Goal: Task Accomplishment & Management: Use online tool/utility

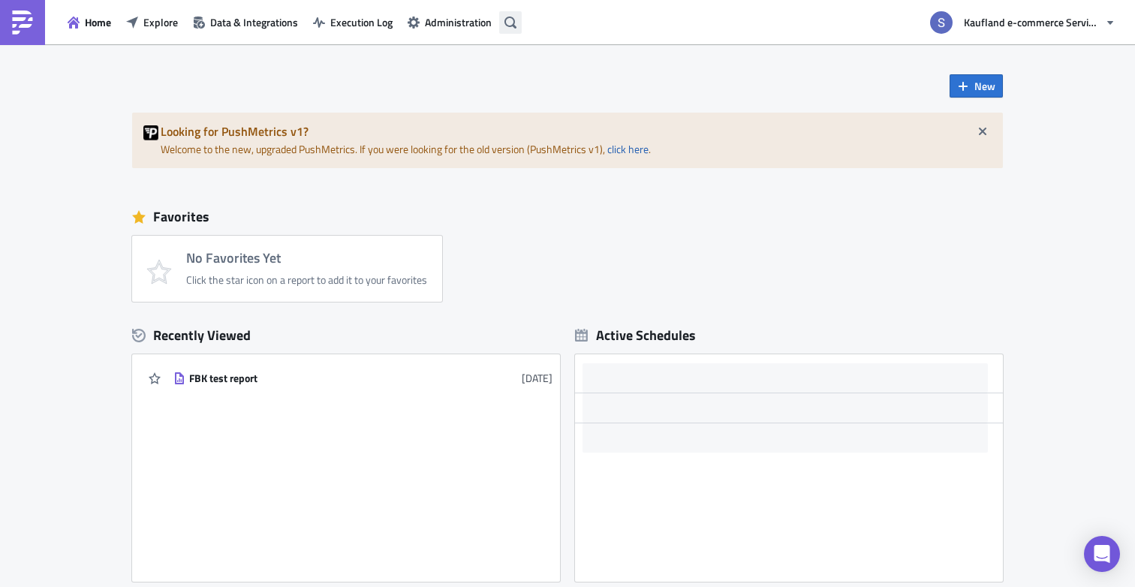
click at [519, 18] on button "button" at bounding box center [510, 22] width 23 height 23
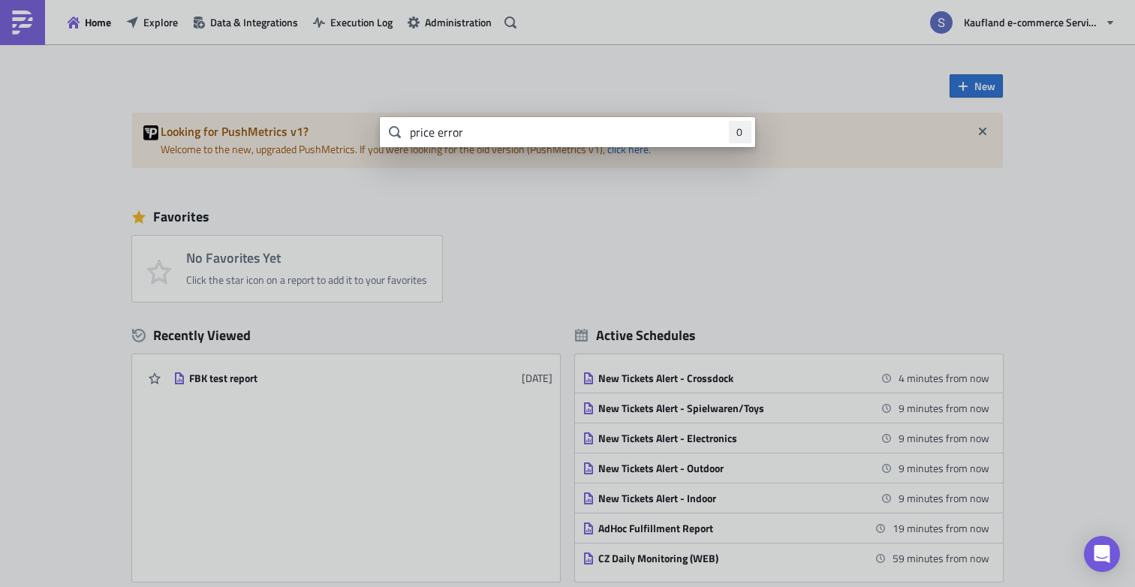
type input "price error"
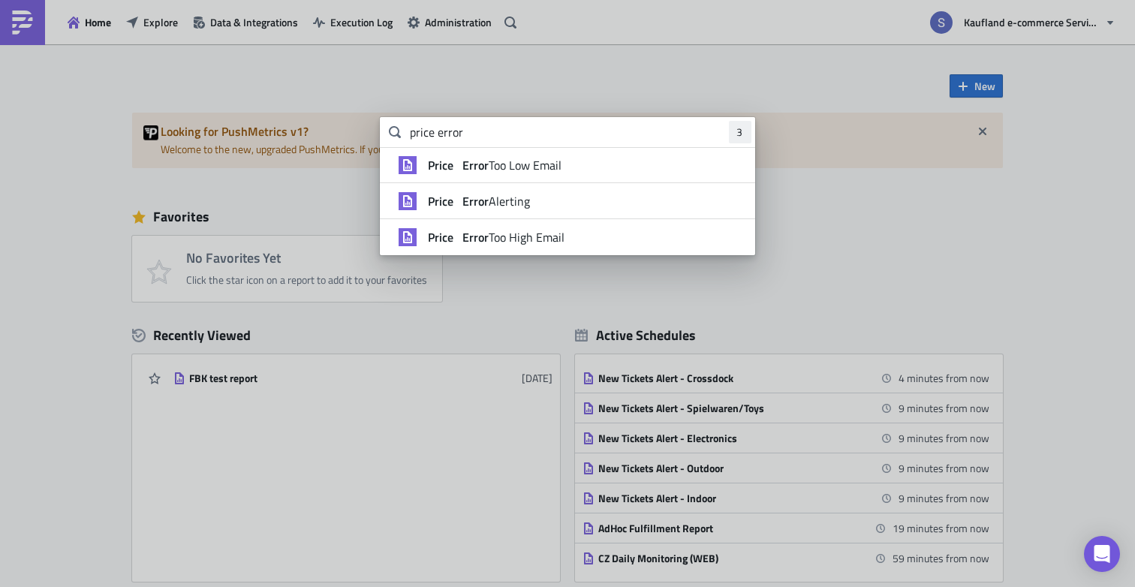
click at [534, 161] on span "Price Error Too Low Email" at bounding box center [495, 165] width 134 height 15
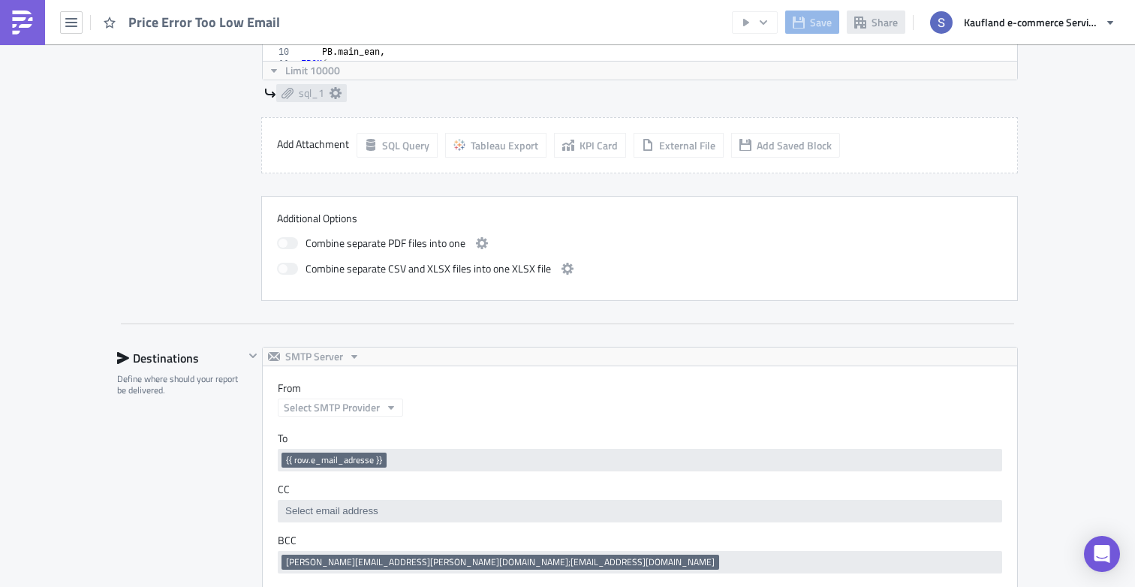
scroll to position [1589, 0]
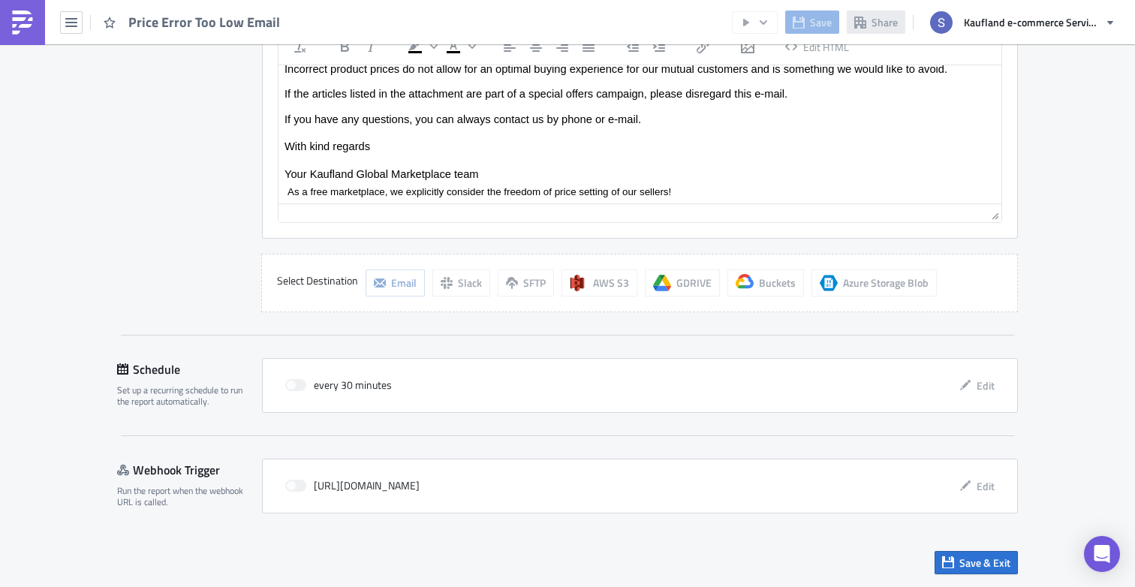
click at [288, 385] on span at bounding box center [295, 385] width 21 height 12
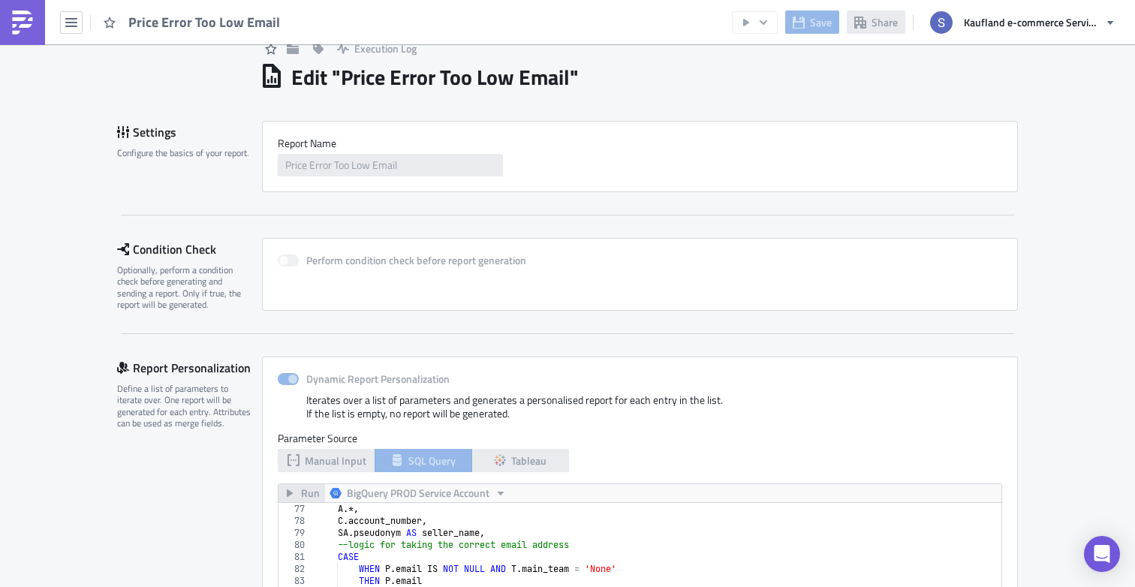
scroll to position [0, 0]
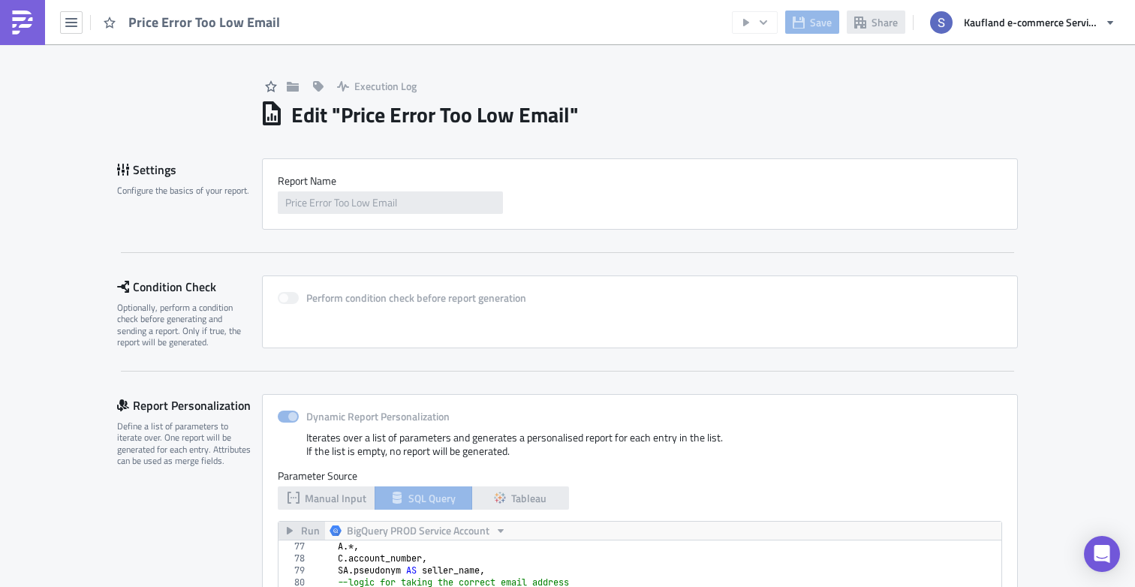
click at [191, 30] on span "Price Error Too Low Email" at bounding box center [204, 22] width 153 height 17
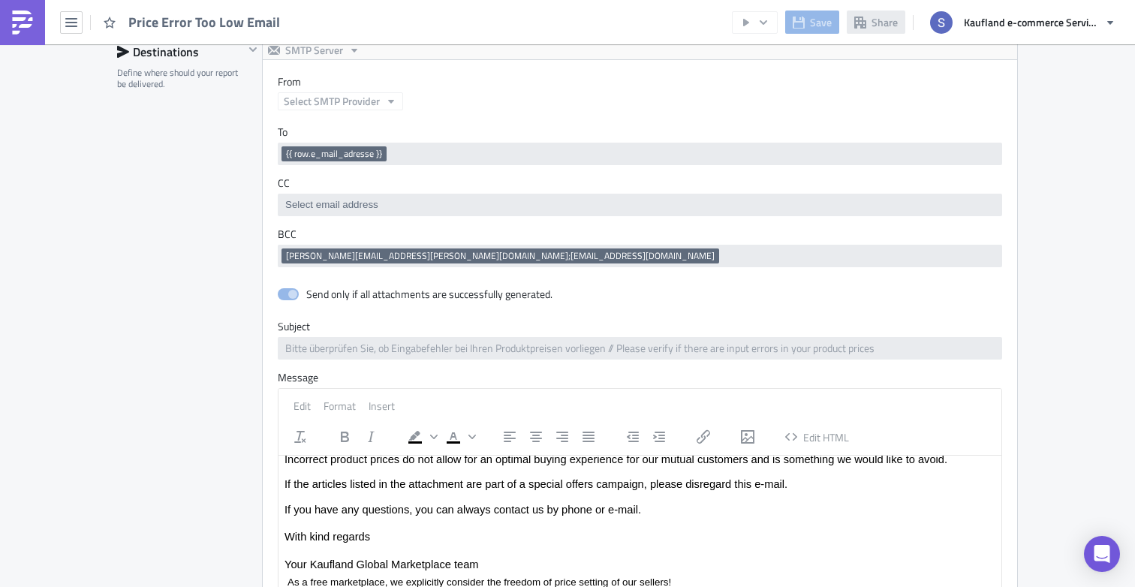
scroll to position [1195, 0]
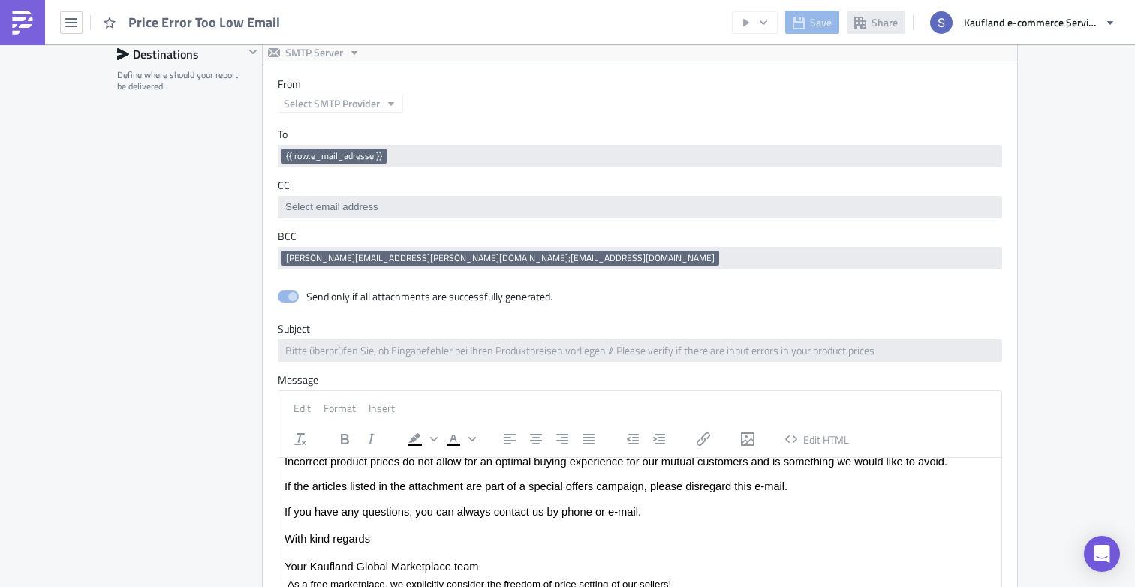
click at [526, 258] on span "[PERSON_NAME][EMAIL_ADDRESS][PERSON_NAME][DOMAIN_NAME];[EMAIL_ADDRESS][DOMAIN_N…" at bounding box center [500, 258] width 429 height 12
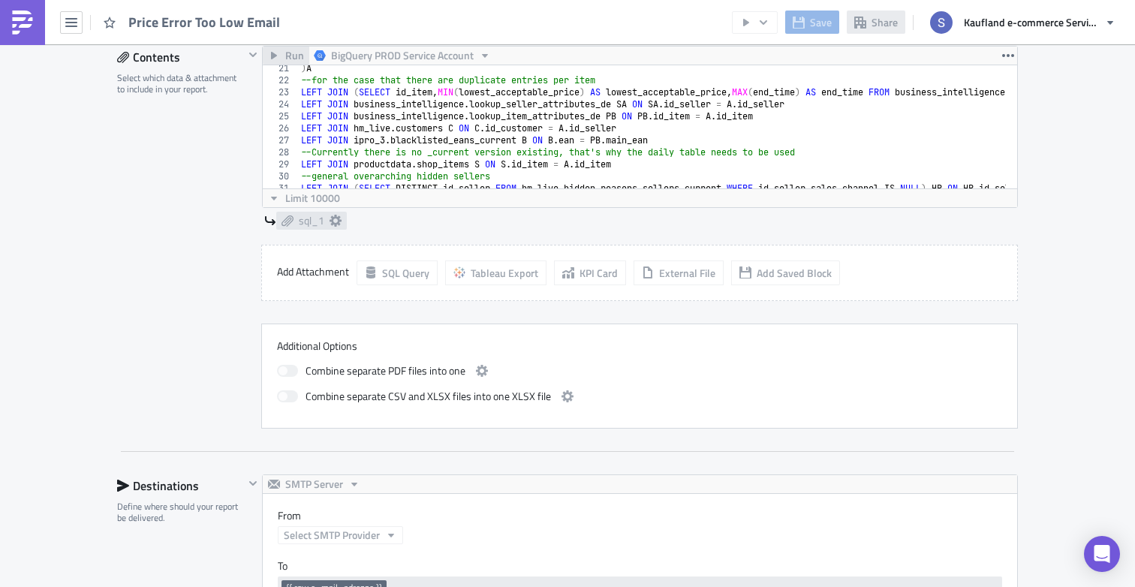
scroll to position [0, 0]
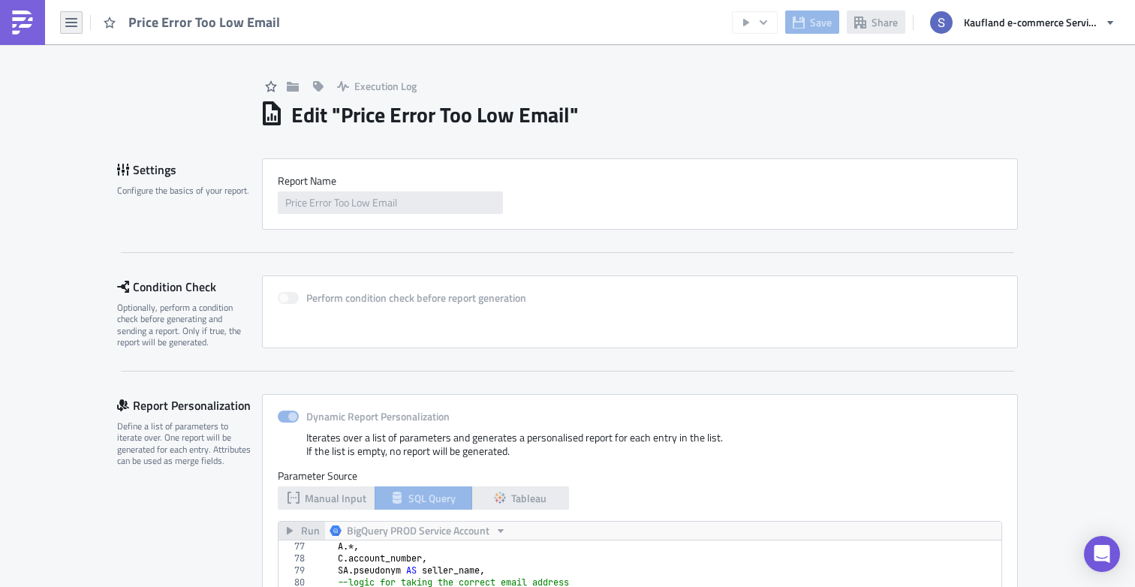
click at [68, 26] on icon "button" at bounding box center [71, 22] width 12 height 9
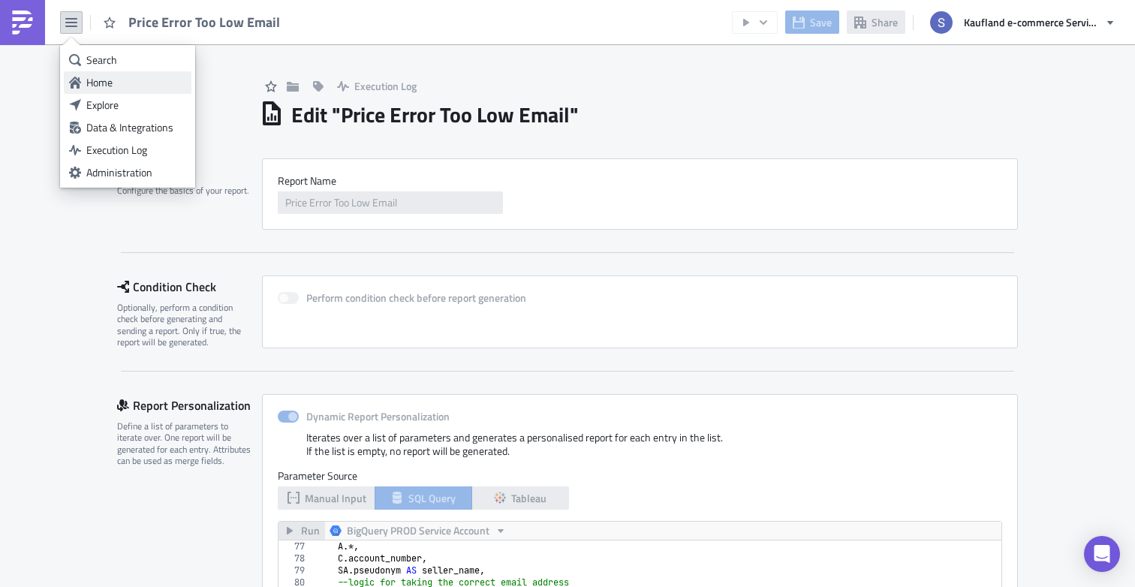
click at [99, 74] on link "Home" at bounding box center [128, 82] width 128 height 23
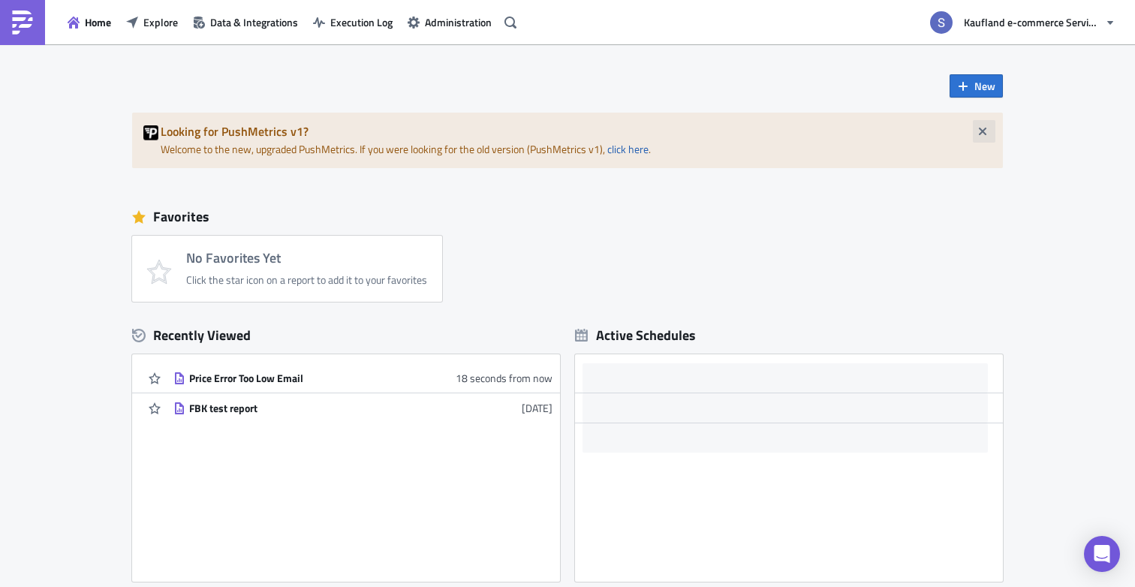
click at [975, 124] on button "button" at bounding box center [984, 131] width 23 height 23
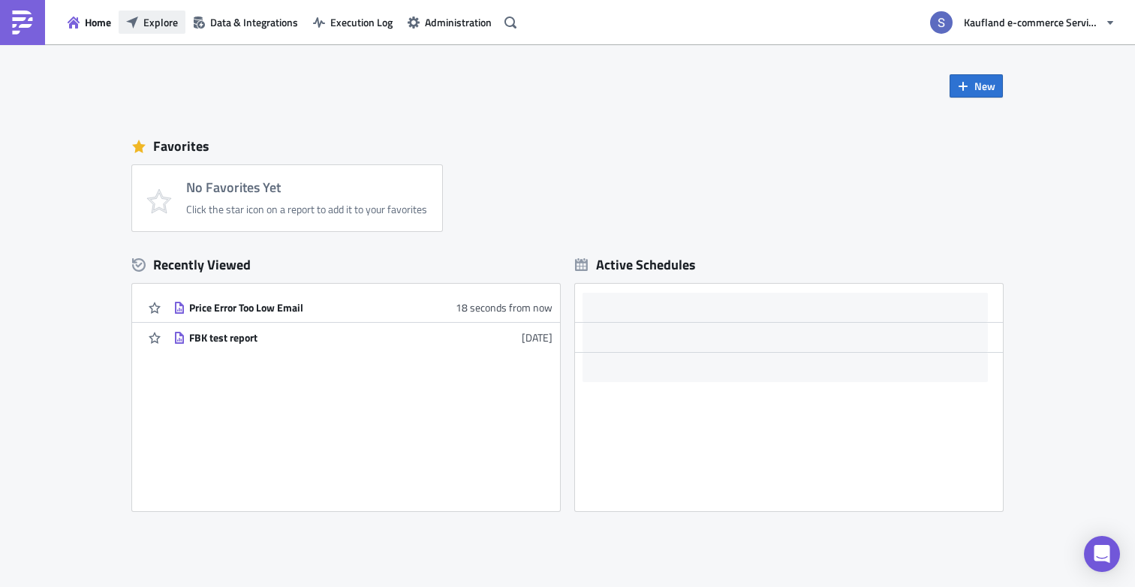
click at [166, 22] on span "Explore" at bounding box center [160, 22] width 35 height 16
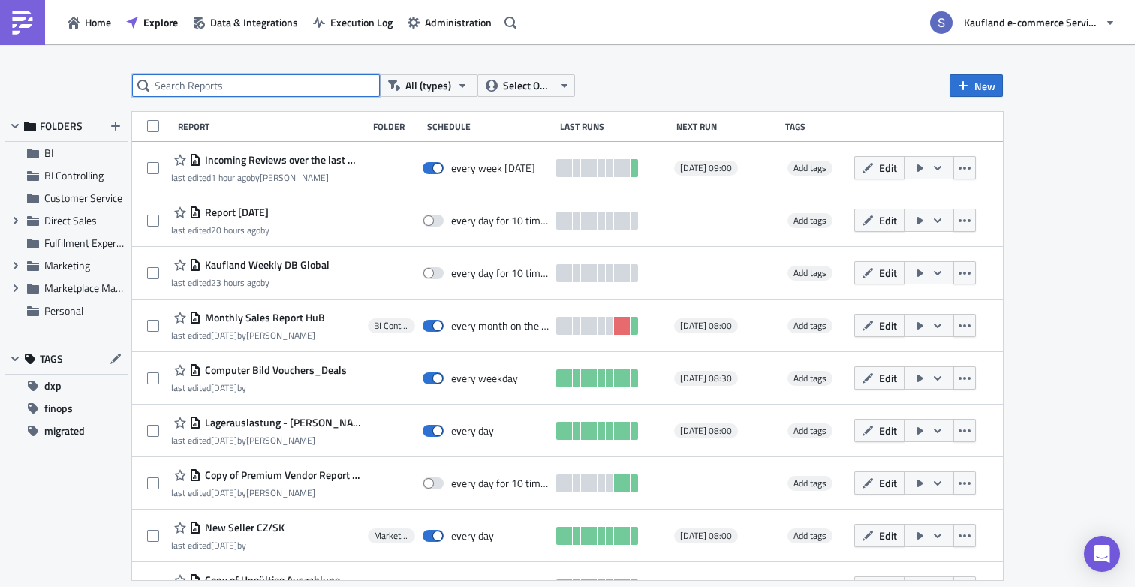
click at [248, 91] on input "text" at bounding box center [256, 85] width 248 height 23
type input "o"
type input "price error"
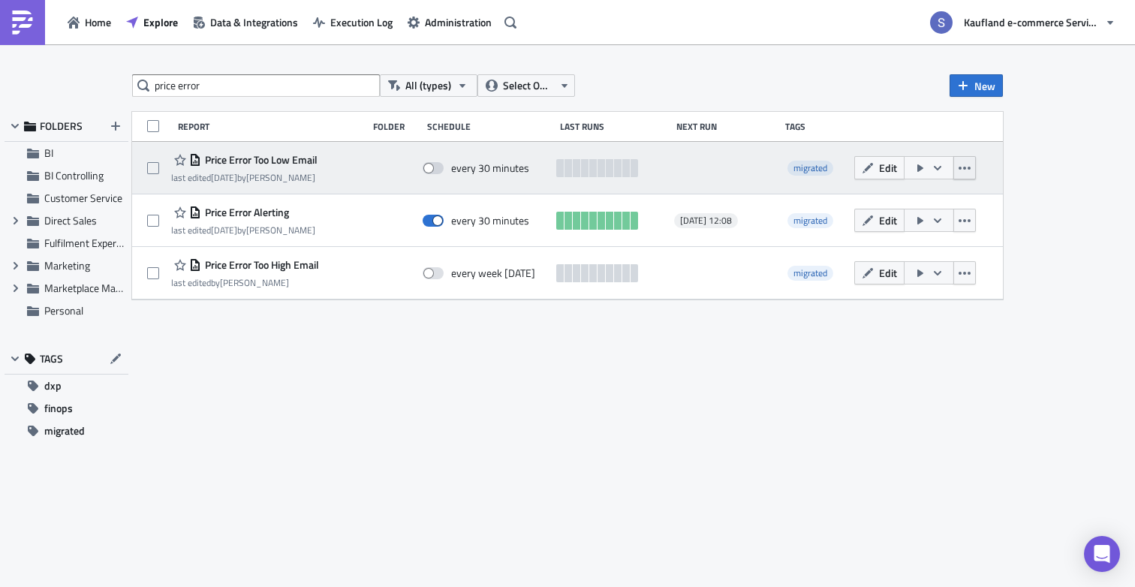
click at [973, 172] on button "button" at bounding box center [964, 167] width 23 height 23
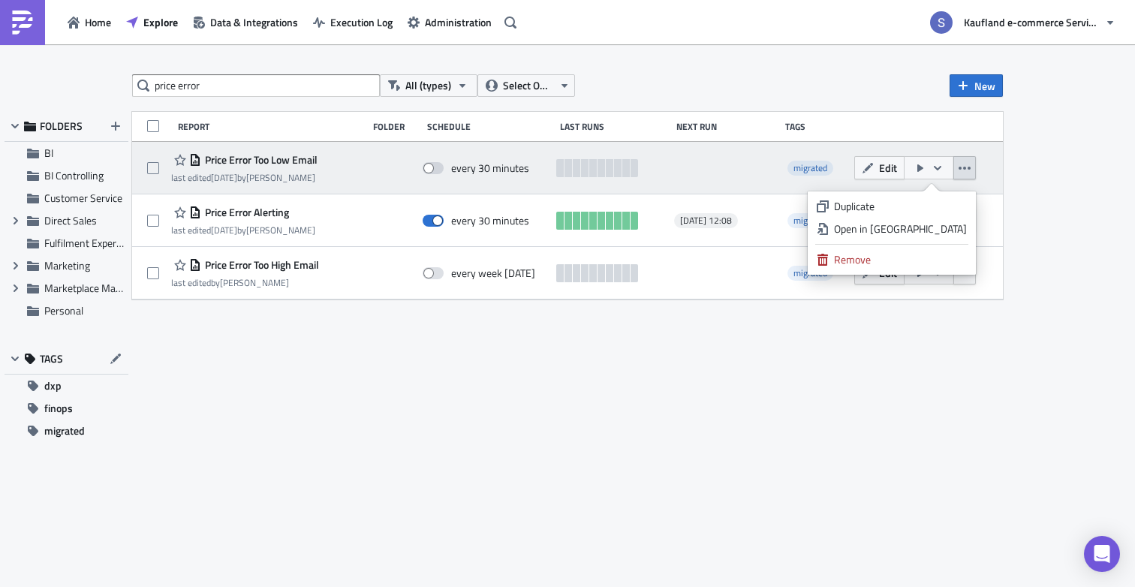
click at [974, 160] on button "button" at bounding box center [964, 167] width 23 height 23
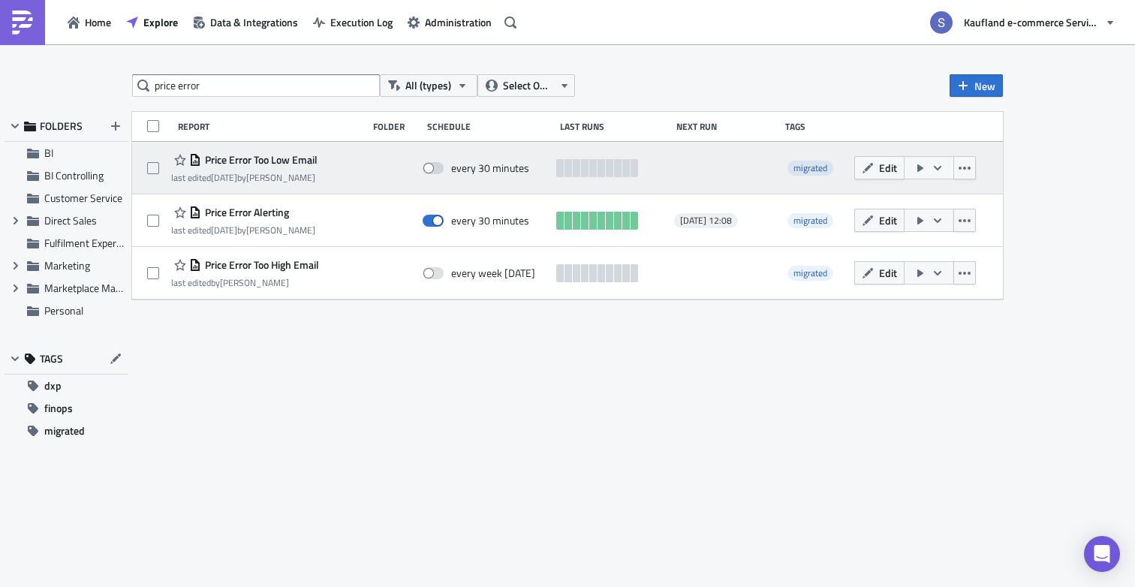
click at [940, 164] on icon "button" at bounding box center [938, 168] width 12 height 12
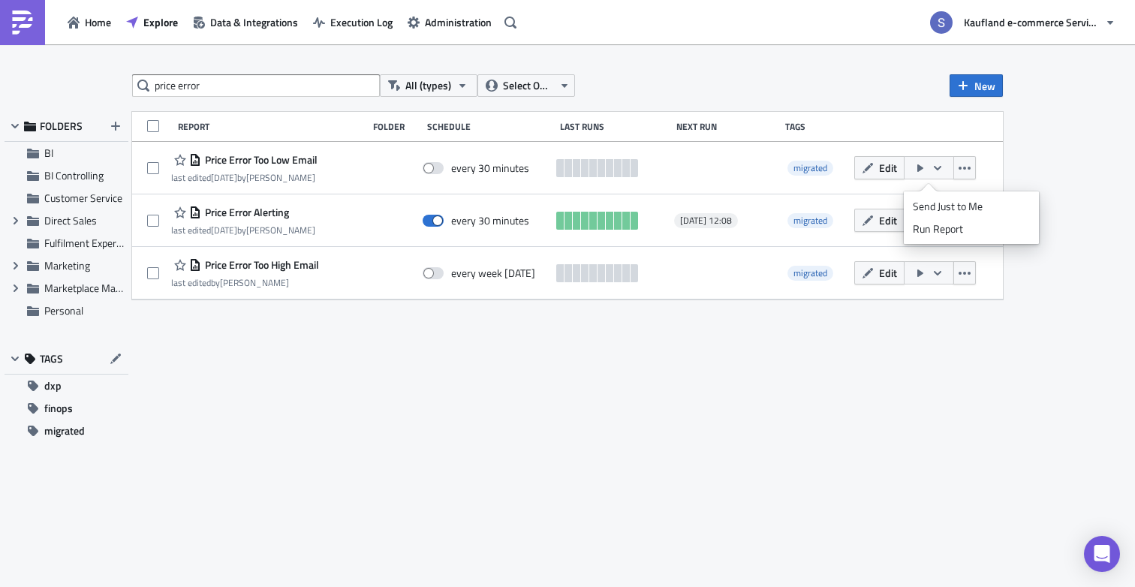
drag, startPoint x: 968, startPoint y: 207, endPoint x: 808, endPoint y: 420, distance: 266.5
click at [808, 420] on body "Home Explore Data & Integrations Execution Log Administration Kaufland e-commer…" at bounding box center [567, 294] width 1135 height 589
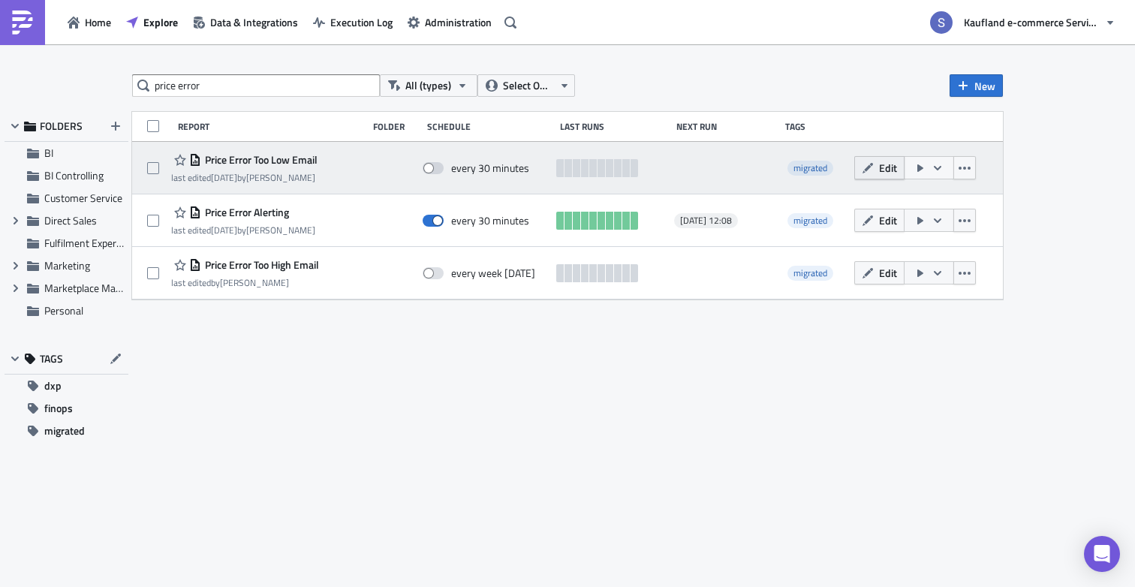
click at [890, 171] on span "Edit" at bounding box center [888, 168] width 18 height 16
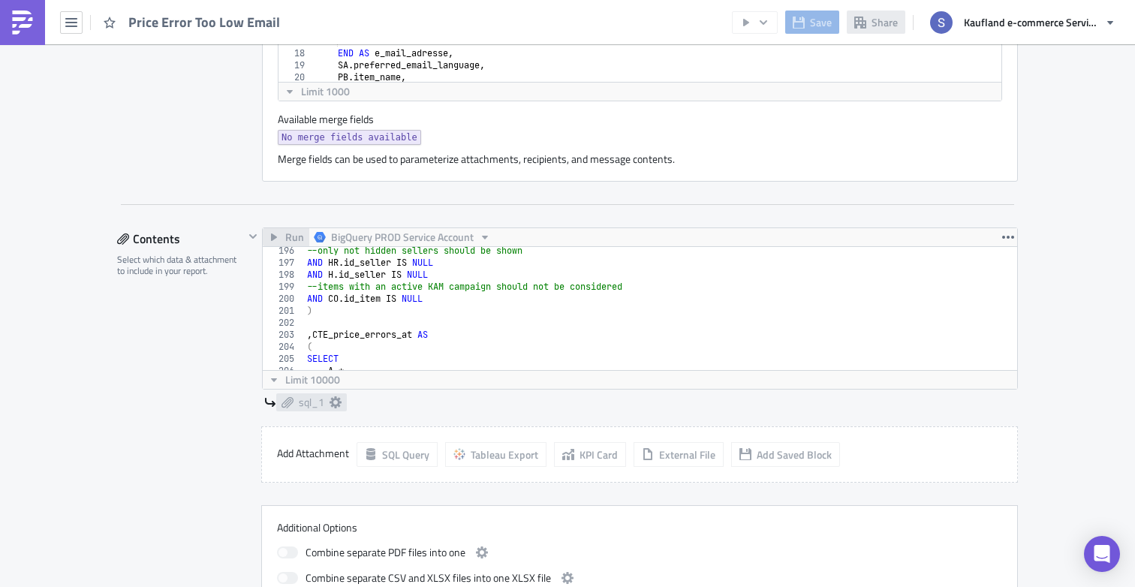
scroll to position [3552, 0]
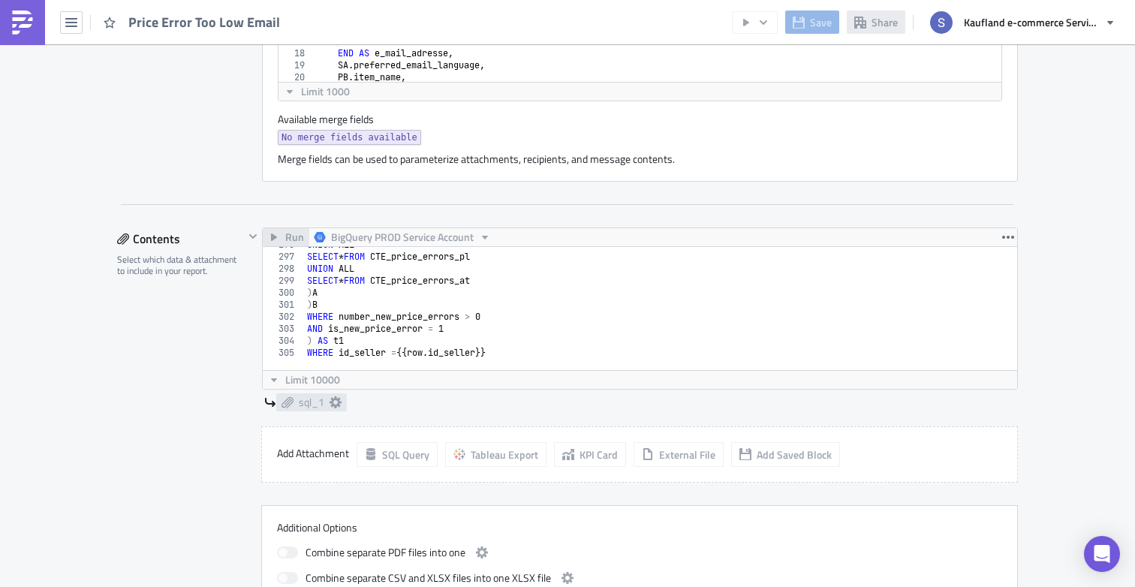
click at [424, 336] on div "UNION ALL SELECT * FROM CTE_price_errors_pl UNION ALL SELECT * FROM CTE_price_e…" at bounding box center [904, 307] width 1200 height 136
type textarea ") AS t1 WHERE id_seller = {{ row.id_seller }}"
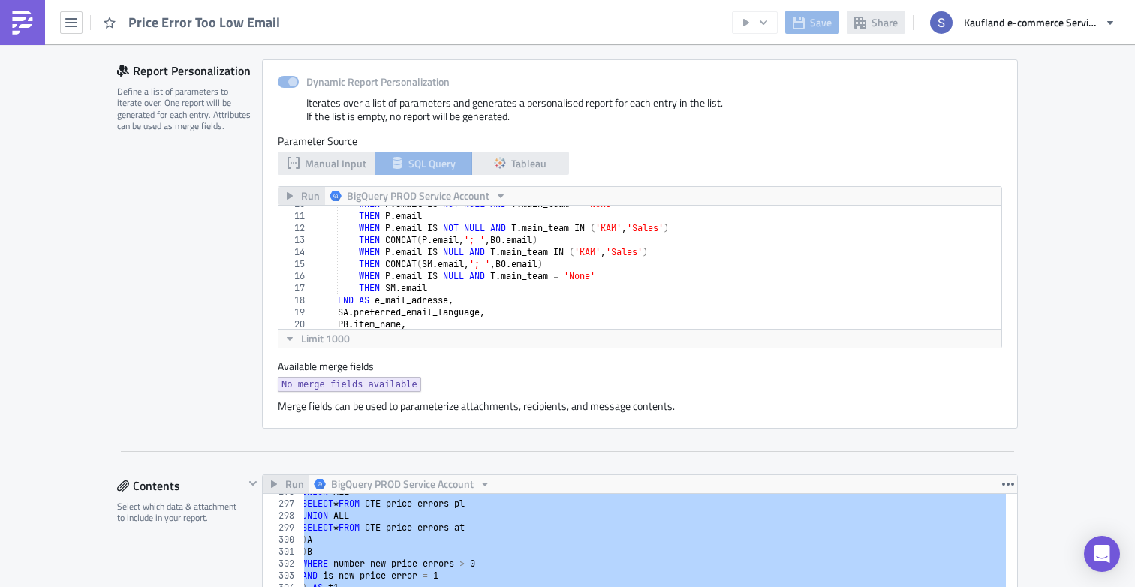
scroll to position [0, 0]
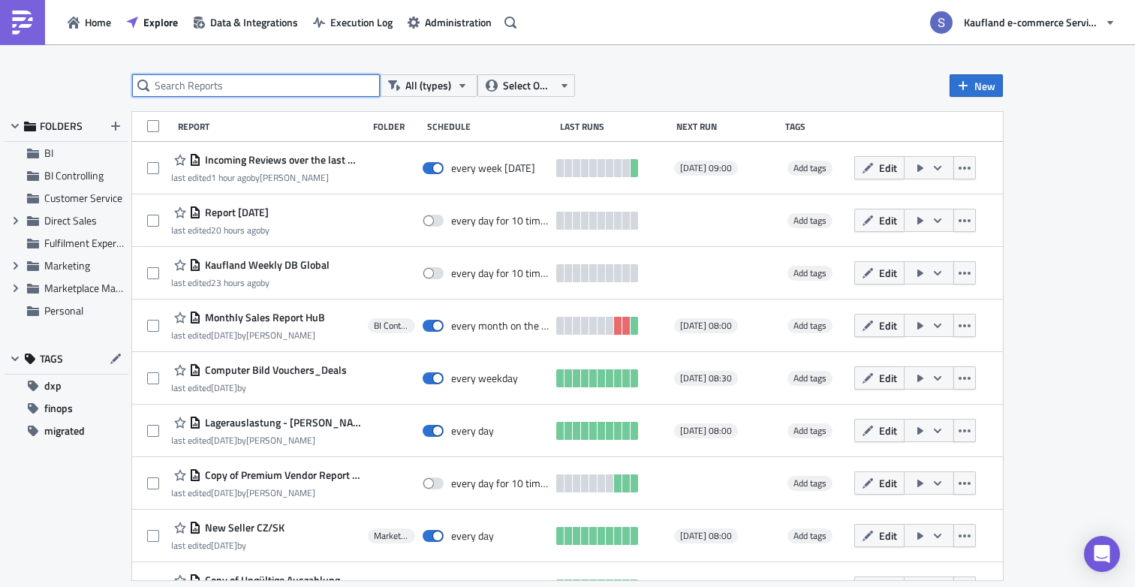
click at [243, 88] on input "text" at bounding box center [256, 85] width 248 height 23
paste input "Price Error"
type input "Price Error"
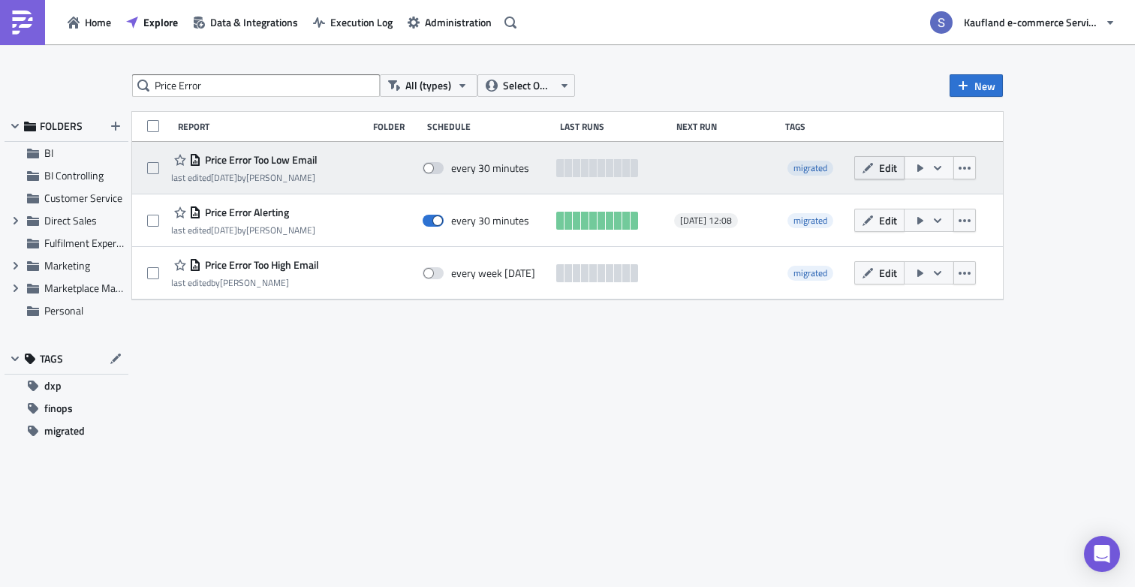
click at [885, 172] on span "Edit" at bounding box center [888, 168] width 18 height 16
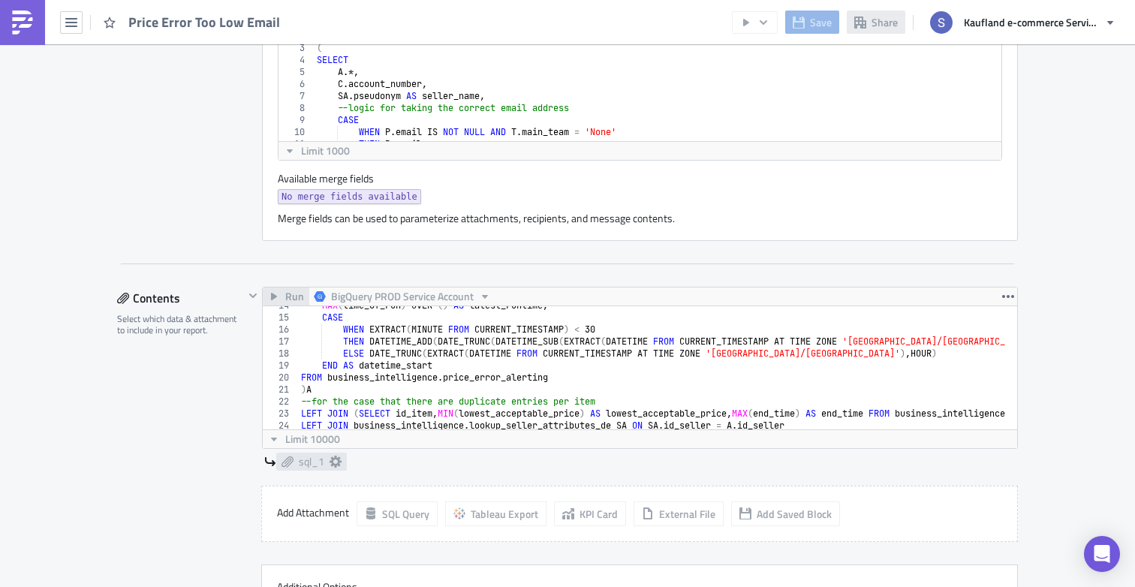
scroll to position [161, 0]
click at [388, 329] on div "MAX ( time_of_run ) OVER ( ) AS latest_runtime , CASE WHEN EXTRACT ( MINUTE FRO…" at bounding box center [898, 368] width 1200 height 136
click at [387, 332] on div "MAX ( time_of_run ) OVER ( ) AS latest_runtime , CASE WHEN EXTRACT ( MINUTE FRO…" at bounding box center [898, 370] width 1200 height 136
type textarea ") AS t1 WHERE id_seller = {{ row.id_seller }}"
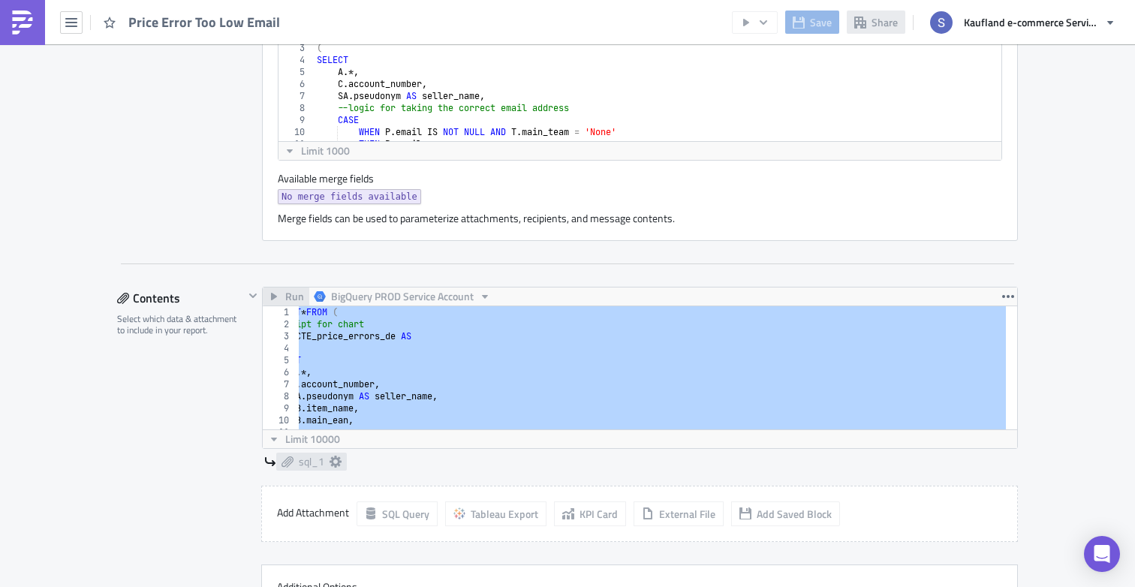
scroll to position [485, 0]
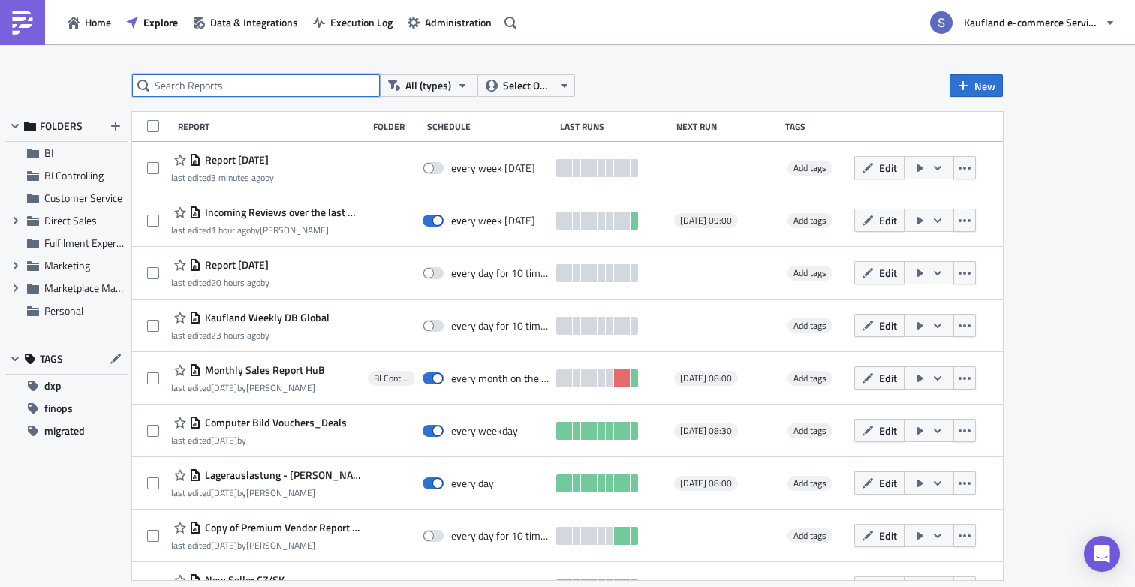
click at [247, 76] on input "text" at bounding box center [256, 85] width 248 height 23
type input "price error"
